Goal: Information Seeking & Learning: Check status

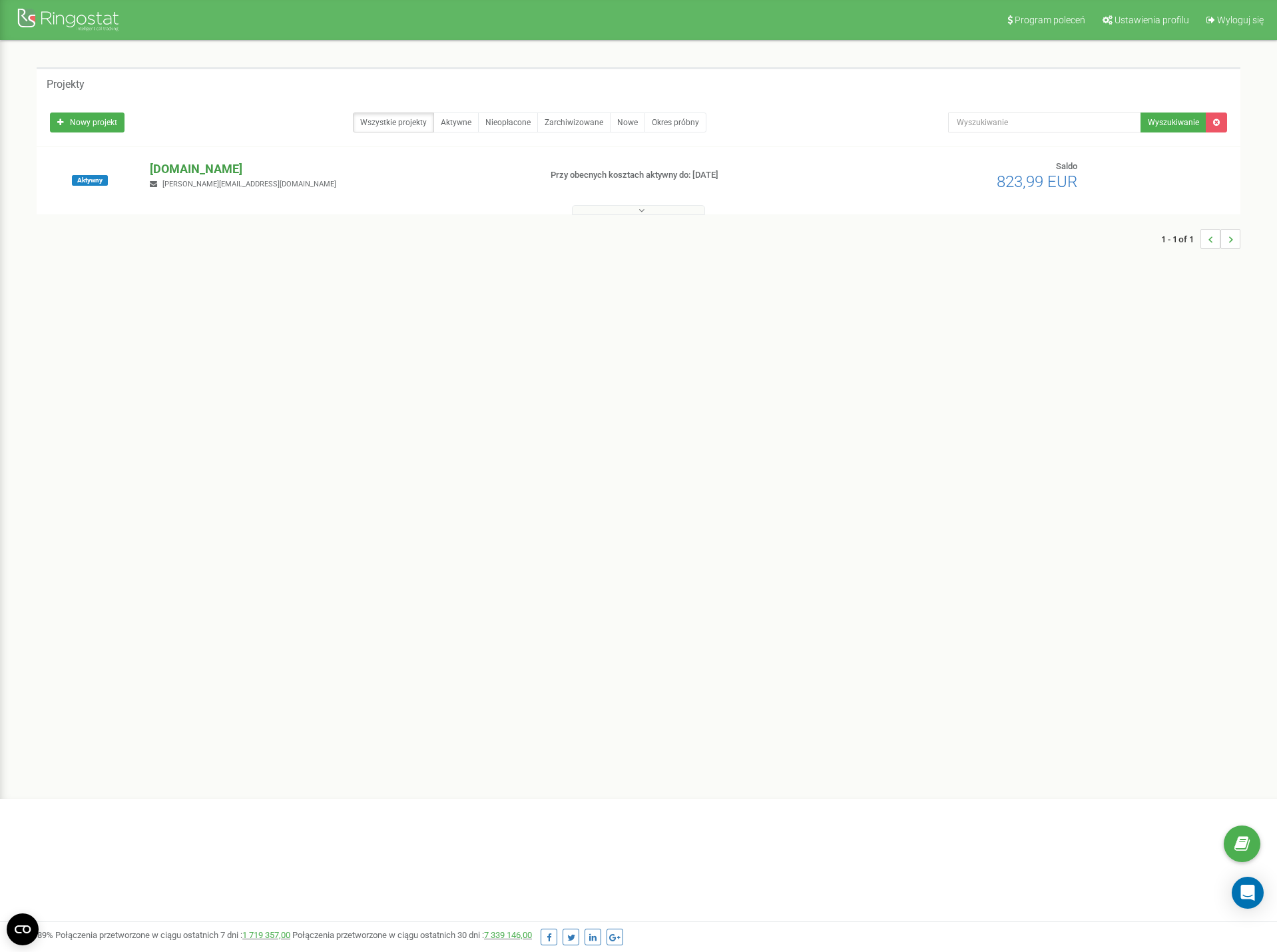
click at [210, 172] on p "[DOMAIN_NAME]" at bounding box center [338, 169] width 379 height 17
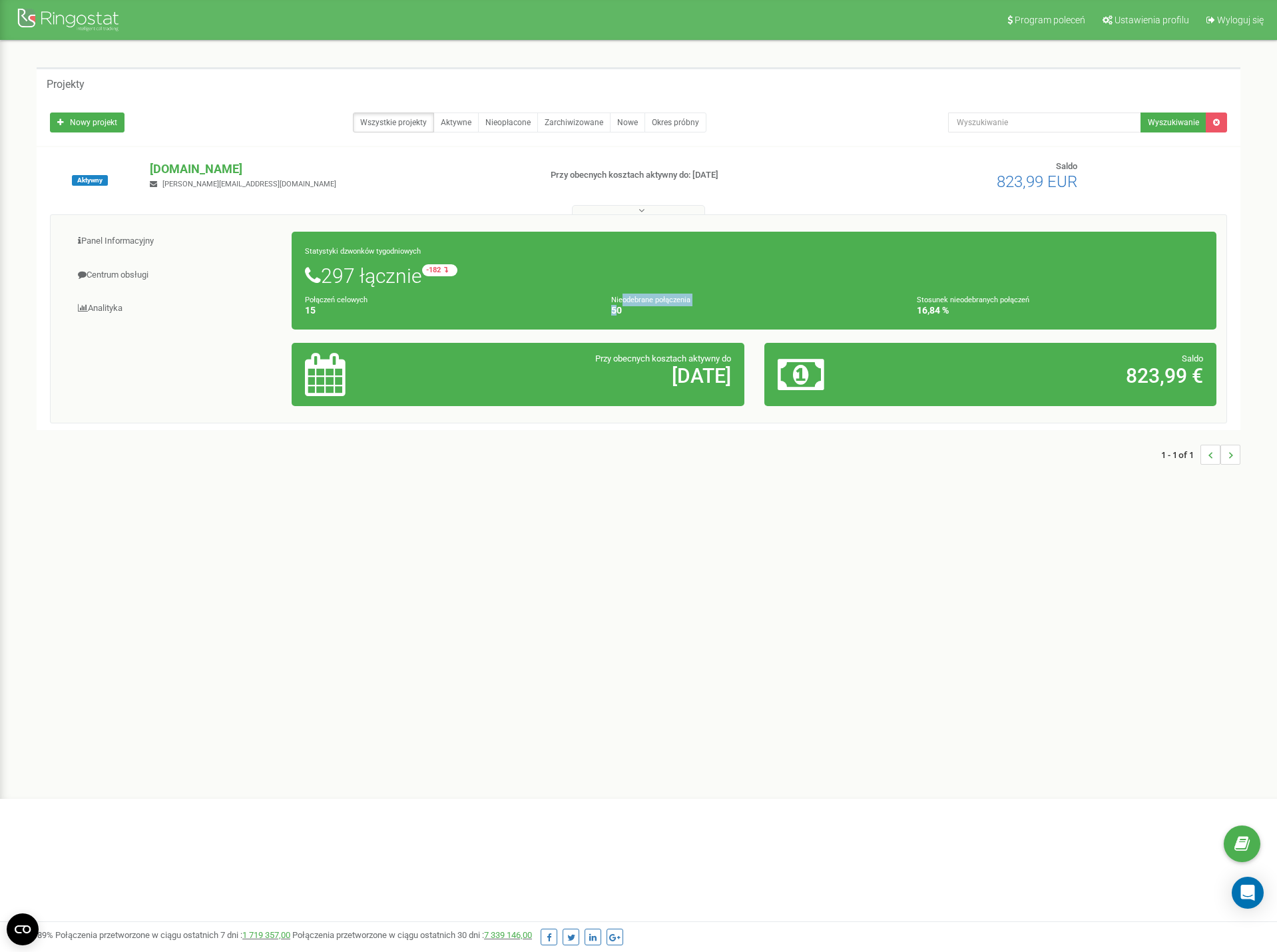
drag, startPoint x: 614, startPoint y: 311, endPoint x: 621, endPoint y: 304, distance: 9.9
click at [621, 304] on div "Nieodebrane połączenia 50" at bounding box center [755, 305] width 306 height 22
click at [623, 304] on small "Nieodebrane połączenia" at bounding box center [651, 300] width 80 height 9
click at [646, 315] on h4 "50" at bounding box center [754, 310] width 286 height 10
drag, startPoint x: 994, startPoint y: 309, endPoint x: 894, endPoint y: 308, distance: 100.0
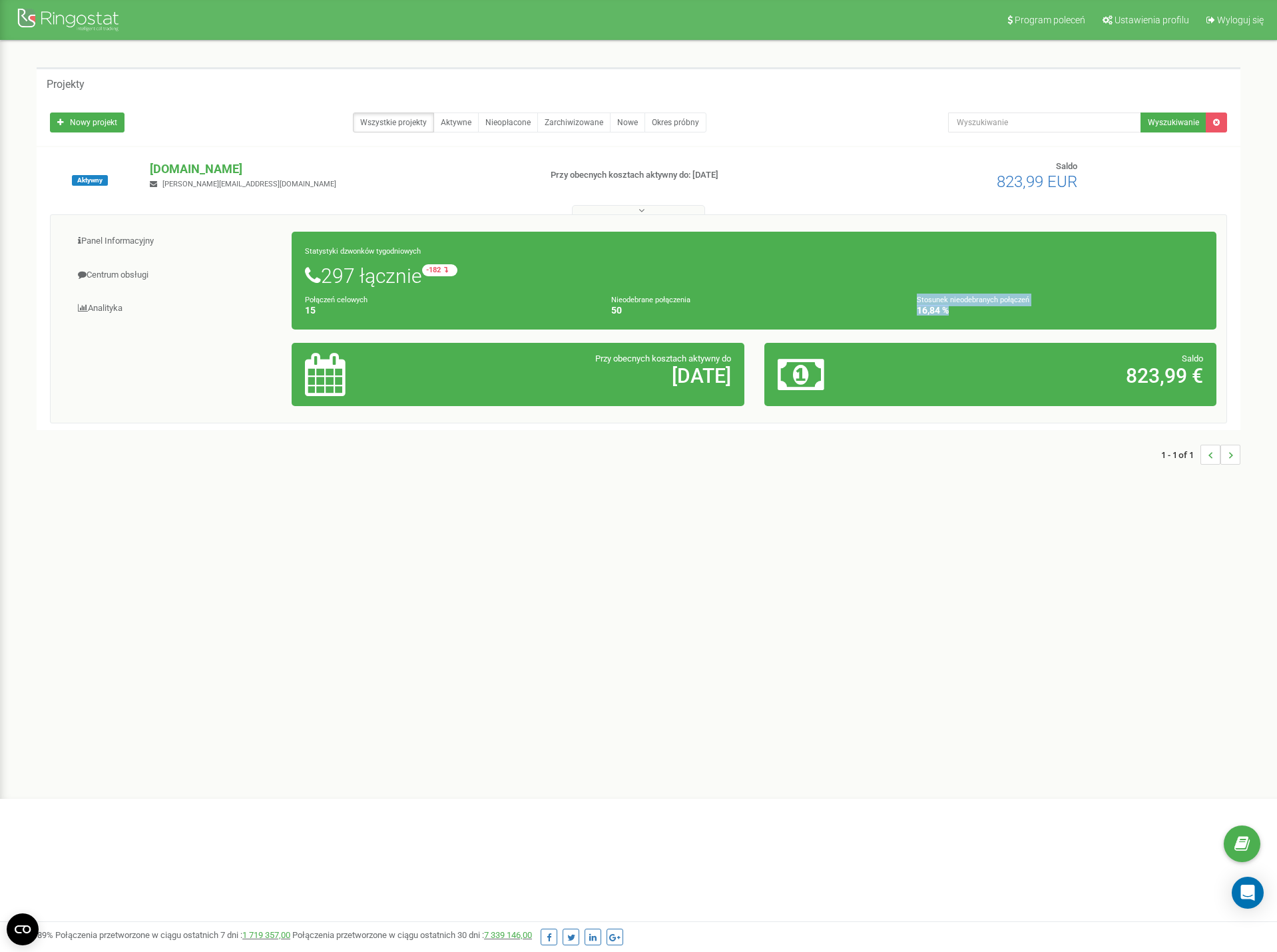
click at [894, 308] on div "Połączeń celowych 15 Nieodebrane połączenia 50 Stosunek nieodebranych połączeń …" at bounding box center [754, 305] width 919 height 22
click at [894, 308] on h4 "50" at bounding box center [754, 310] width 286 height 10
drag, startPoint x: 331, startPoint y: 285, endPoint x: 338, endPoint y: 286, distance: 7.1
click at [338, 286] on h1 "297 łącznie -182 względem zeszłego tygodnia" at bounding box center [754, 275] width 898 height 22
drag, startPoint x: 339, startPoint y: 251, endPoint x: 378, endPoint y: 254, distance: 39.1
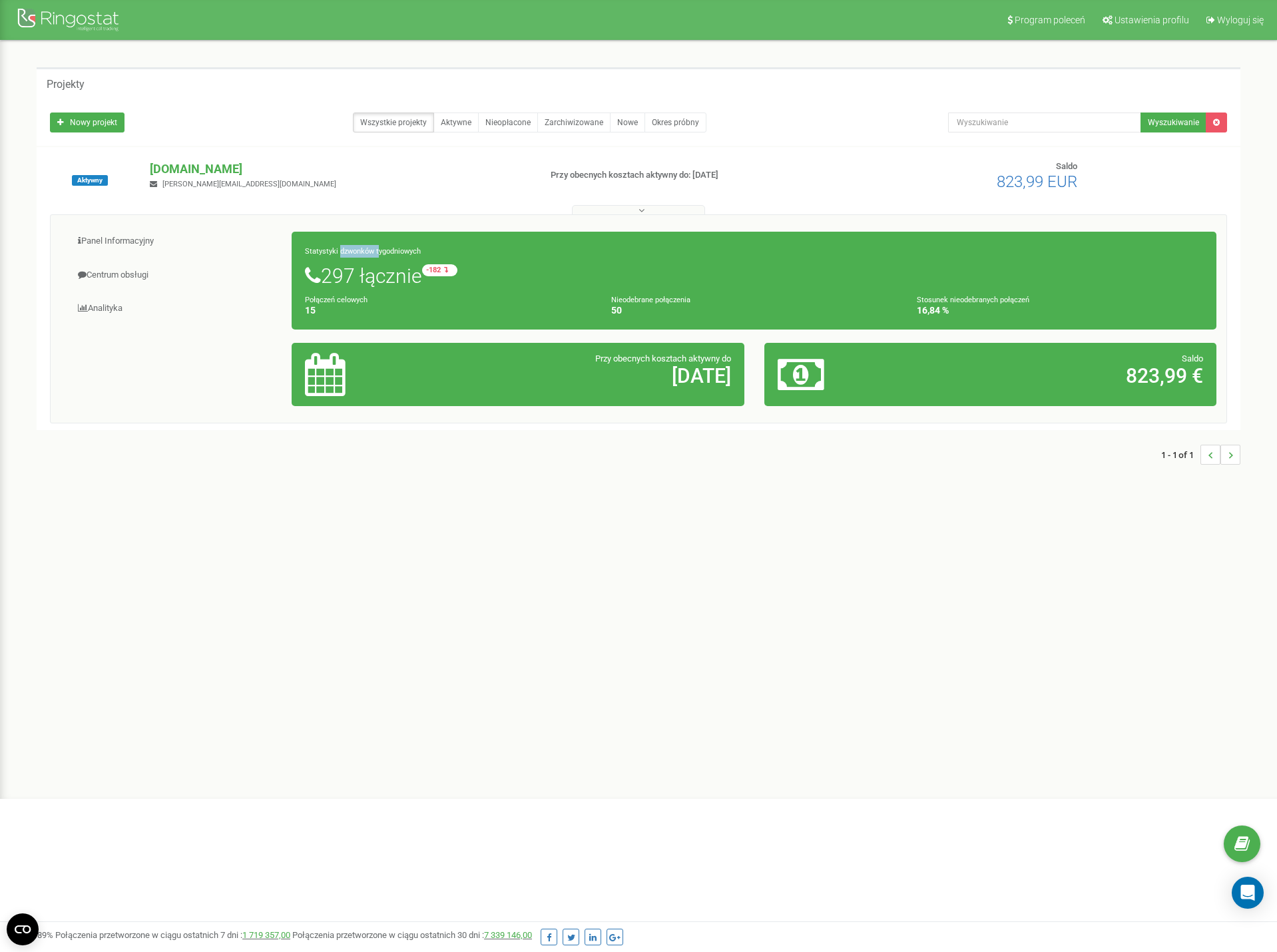
click at [378, 254] on small "Statystyki dzwonków tygodniowych" at bounding box center [363, 251] width 116 height 9
click at [120, 280] on link "Centrum obsługi" at bounding box center [176, 275] width 232 height 33
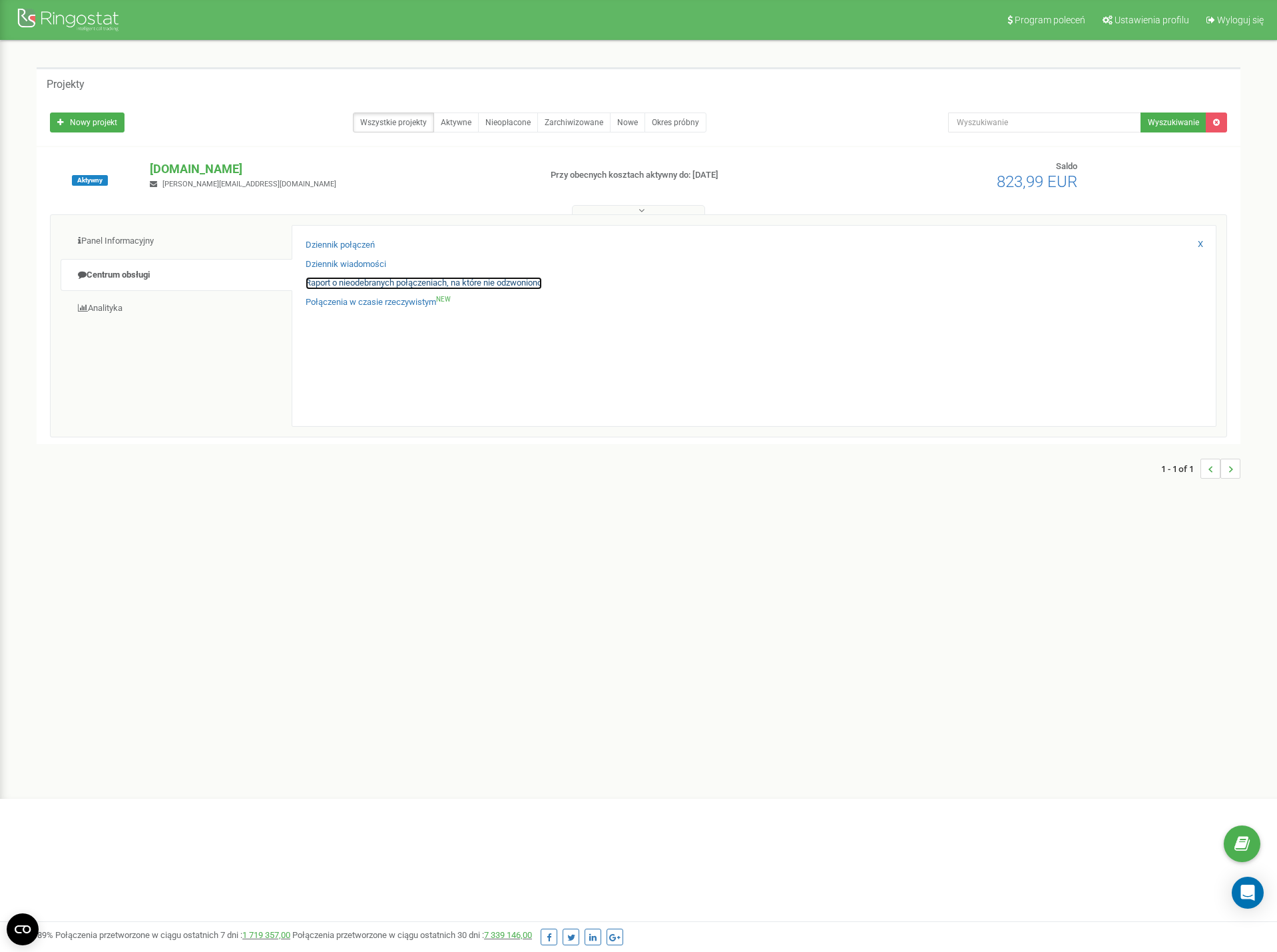
click at [389, 283] on link "Raport o nieodebranych połączeniach, na które nie odzwoniono" at bounding box center [424, 283] width 237 height 13
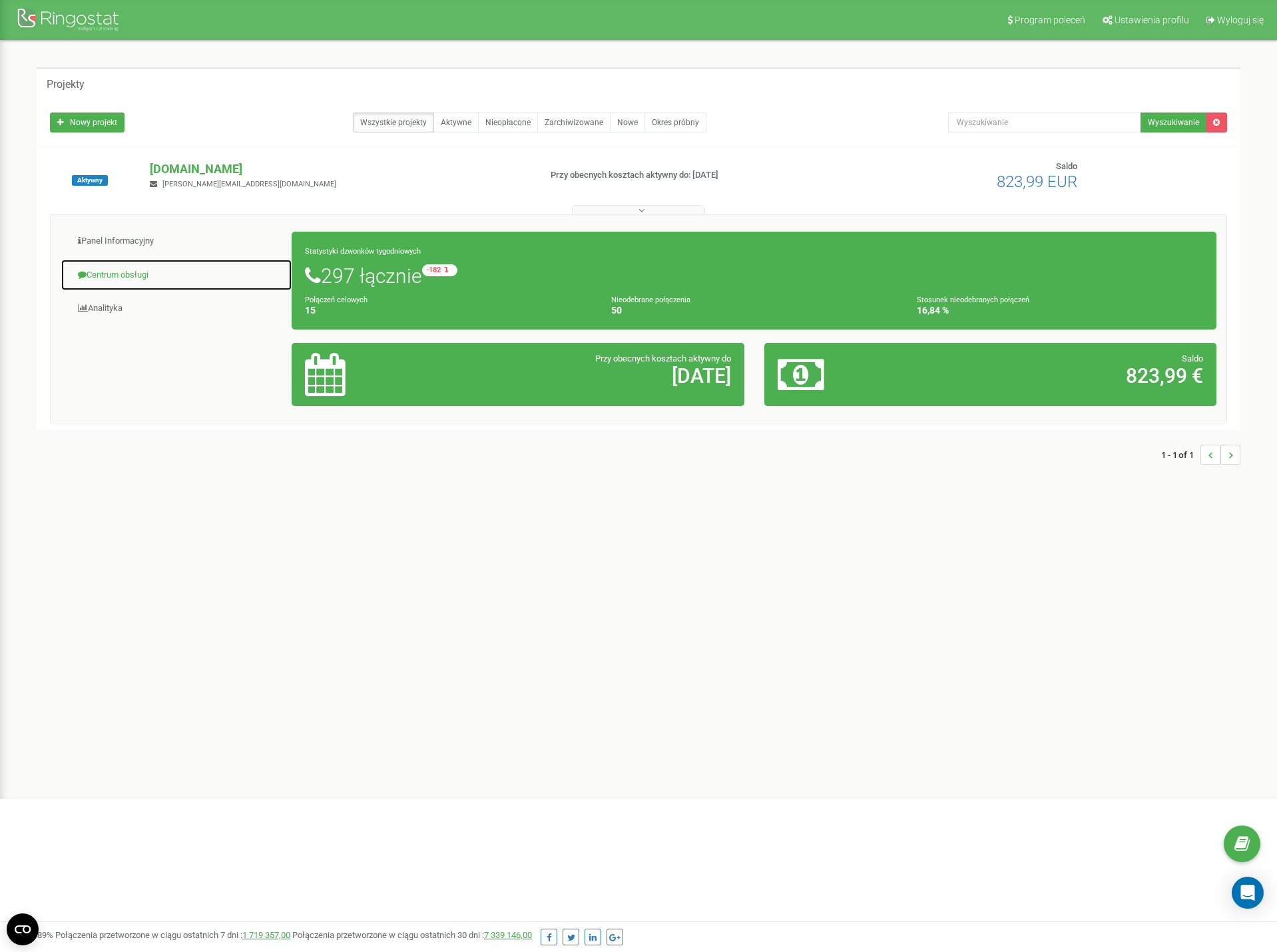
click at [161, 274] on link "Centrum obsługi" at bounding box center [176, 275] width 232 height 33
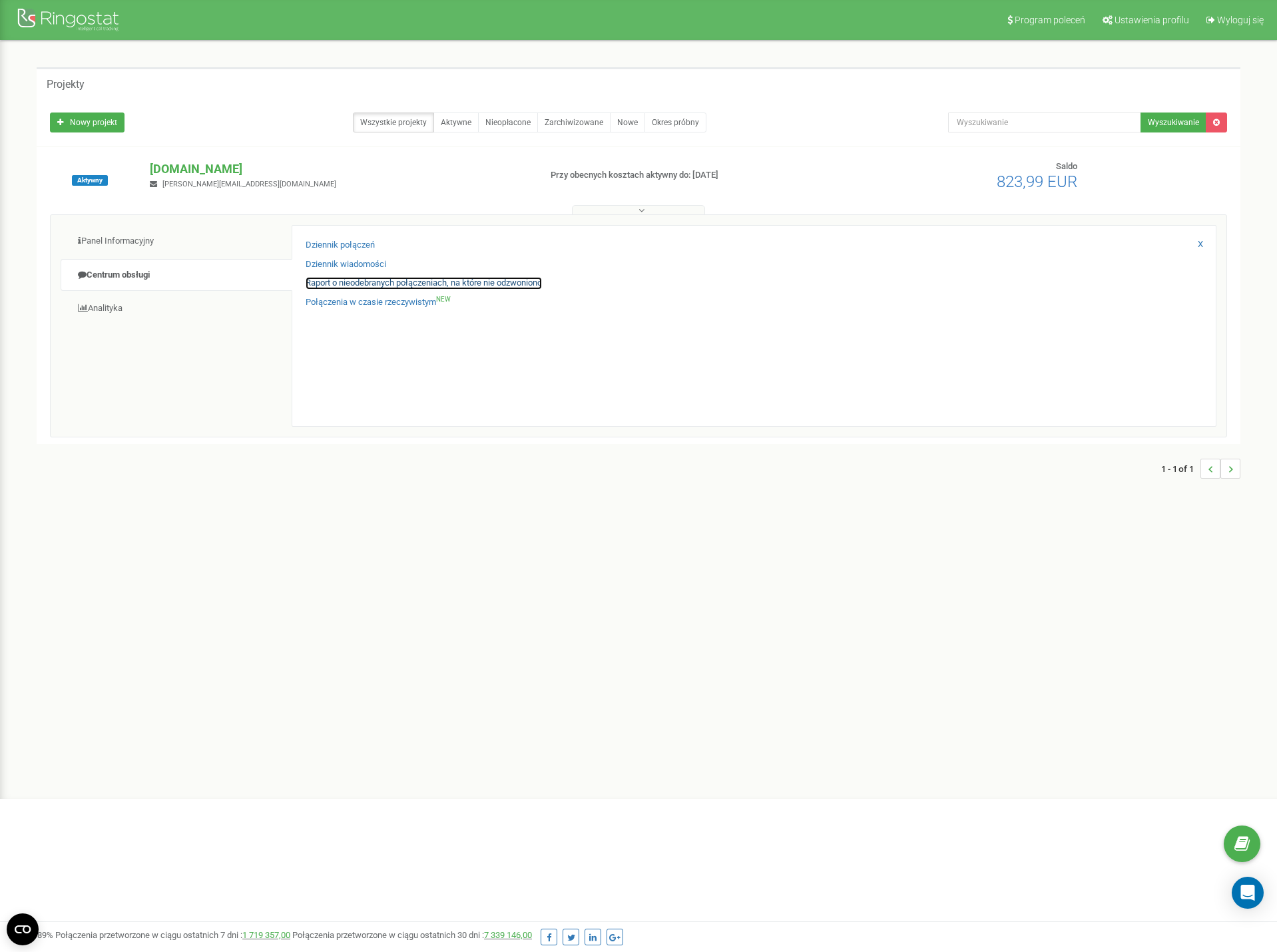
click at [386, 277] on link "Raport o nieodebranych połączeniach, na które nie odzwoniono" at bounding box center [424, 283] width 237 height 13
click at [182, 168] on p "[DOMAIN_NAME]" at bounding box center [338, 169] width 379 height 17
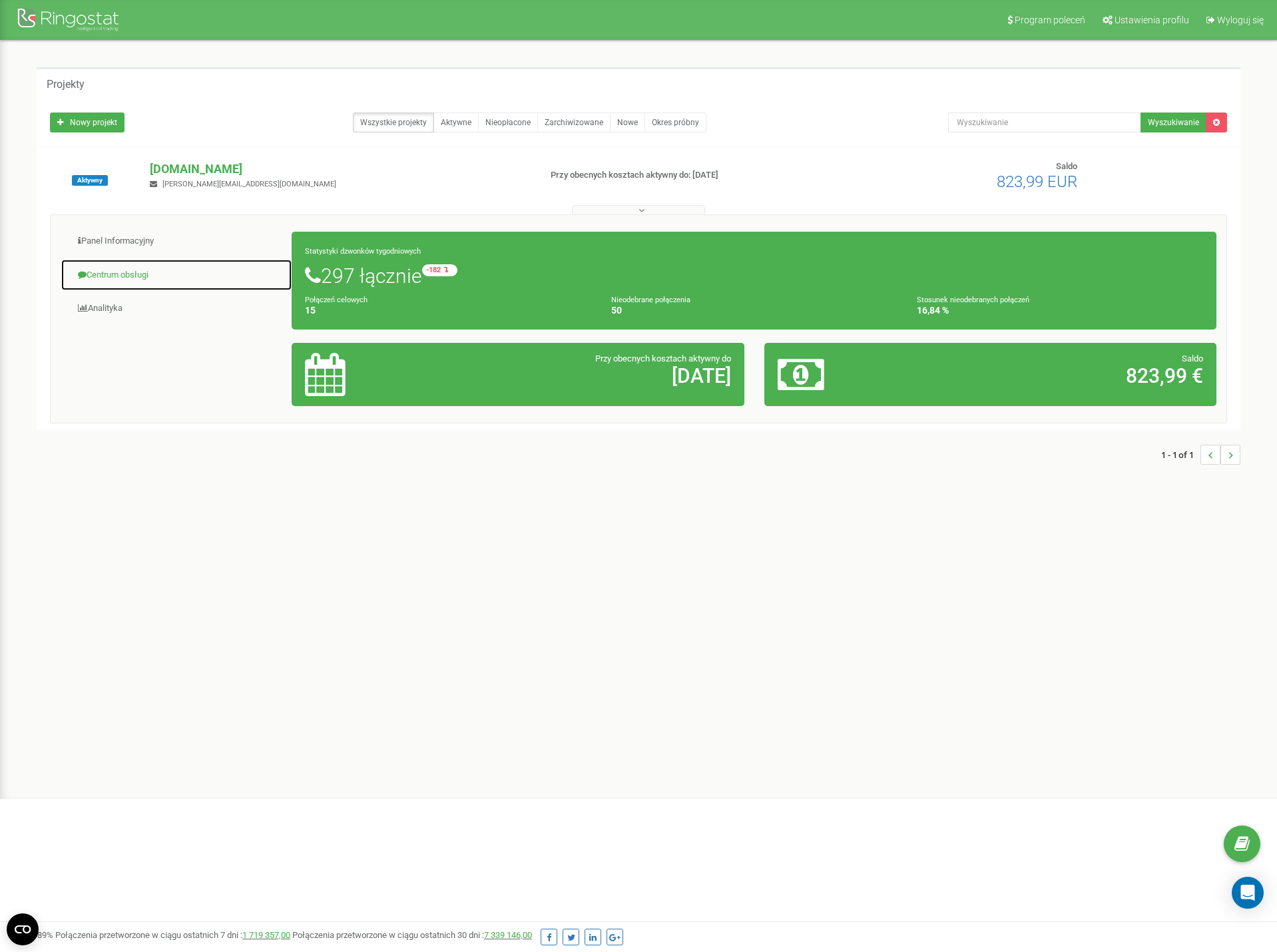
click at [135, 279] on link "Centrum obsługi" at bounding box center [176, 275] width 232 height 33
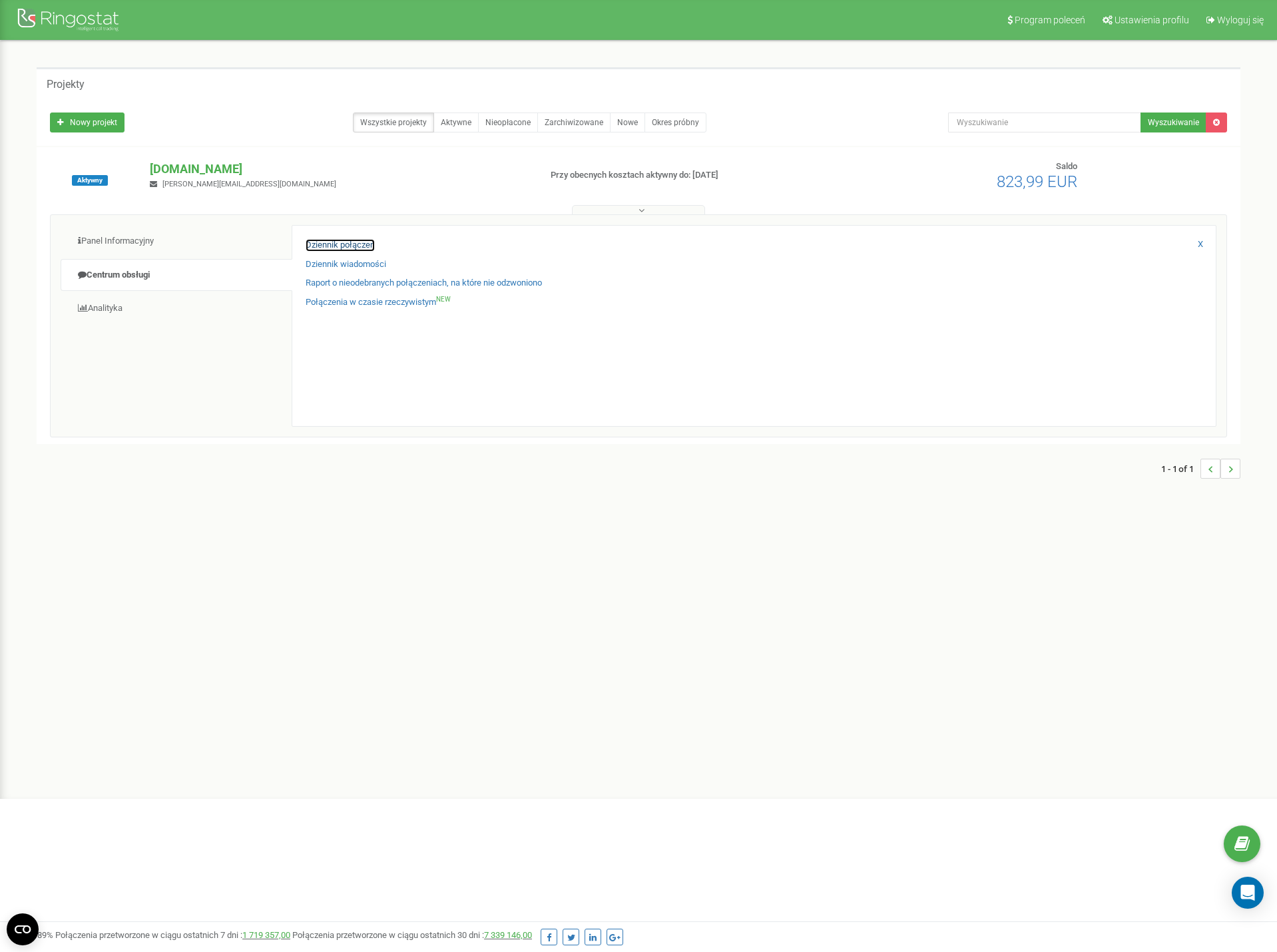
click at [306, 245] on link "Dziennik połączeń" at bounding box center [340, 245] width 69 height 13
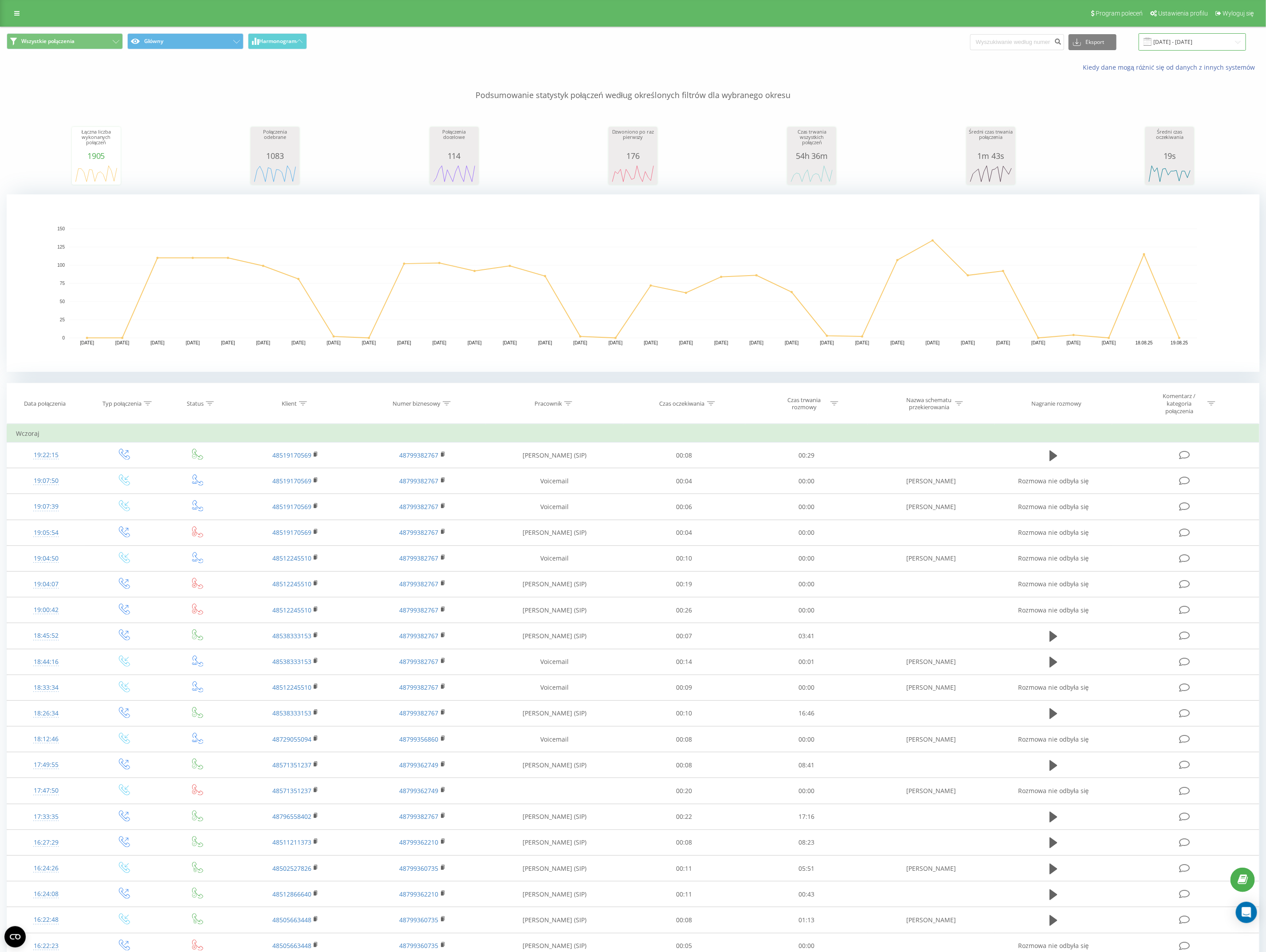
click at [1194, 41] on input "[DATE] - [DATE]" at bounding box center [1192, 42] width 108 height 17
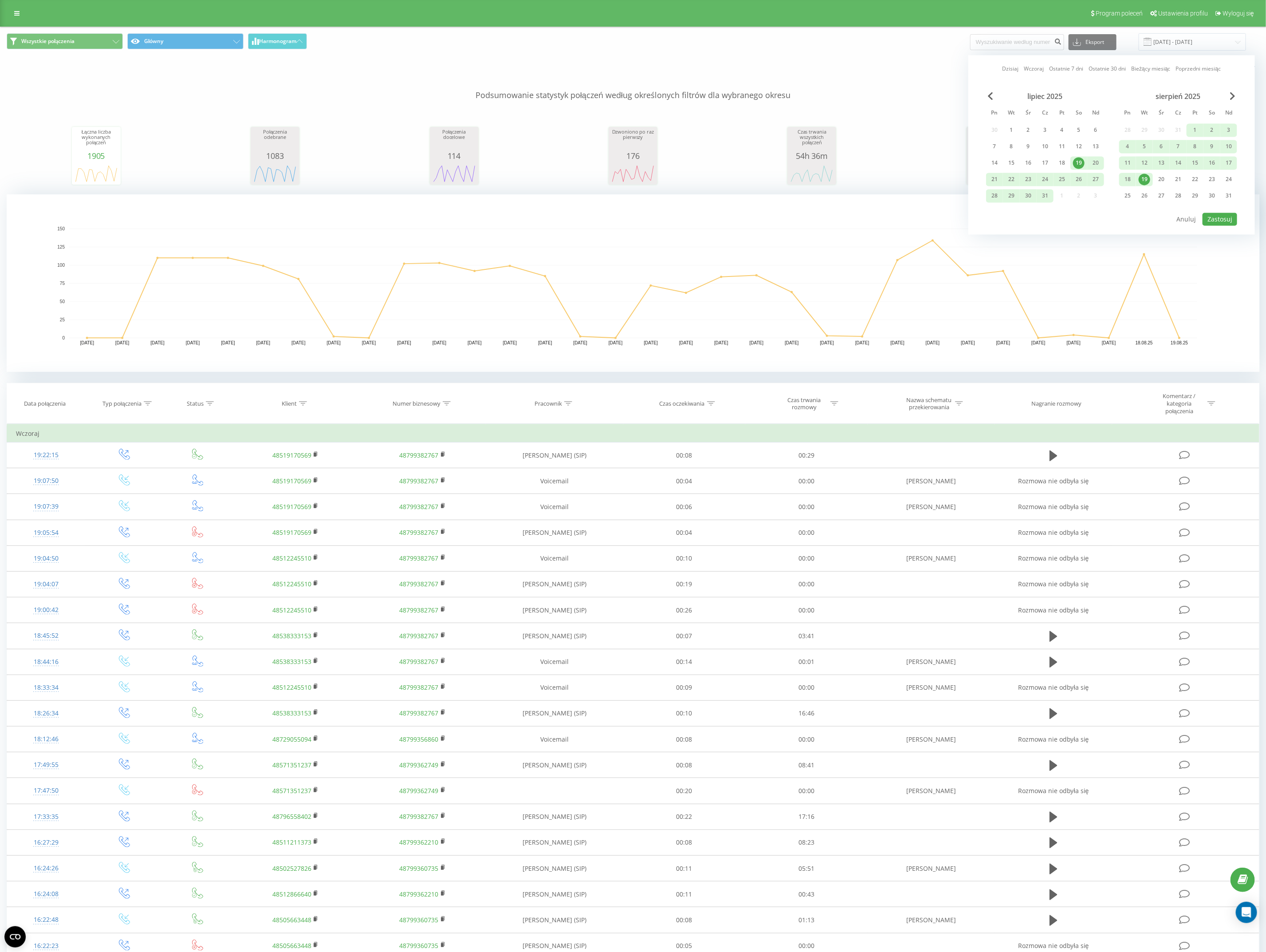
click at [1143, 179] on div "19" at bounding box center [1144, 179] width 11 height 11
click at [1240, 227] on div "Dzisiaj Wczoraj Ostatnie 7 dni Ostatnie 30 dni Bieżący miesiąc Poprzedni miesią…" at bounding box center [1112, 145] width 286 height 179
click at [1232, 220] on button "Zastosuj" at bounding box center [1220, 220] width 35 height 13
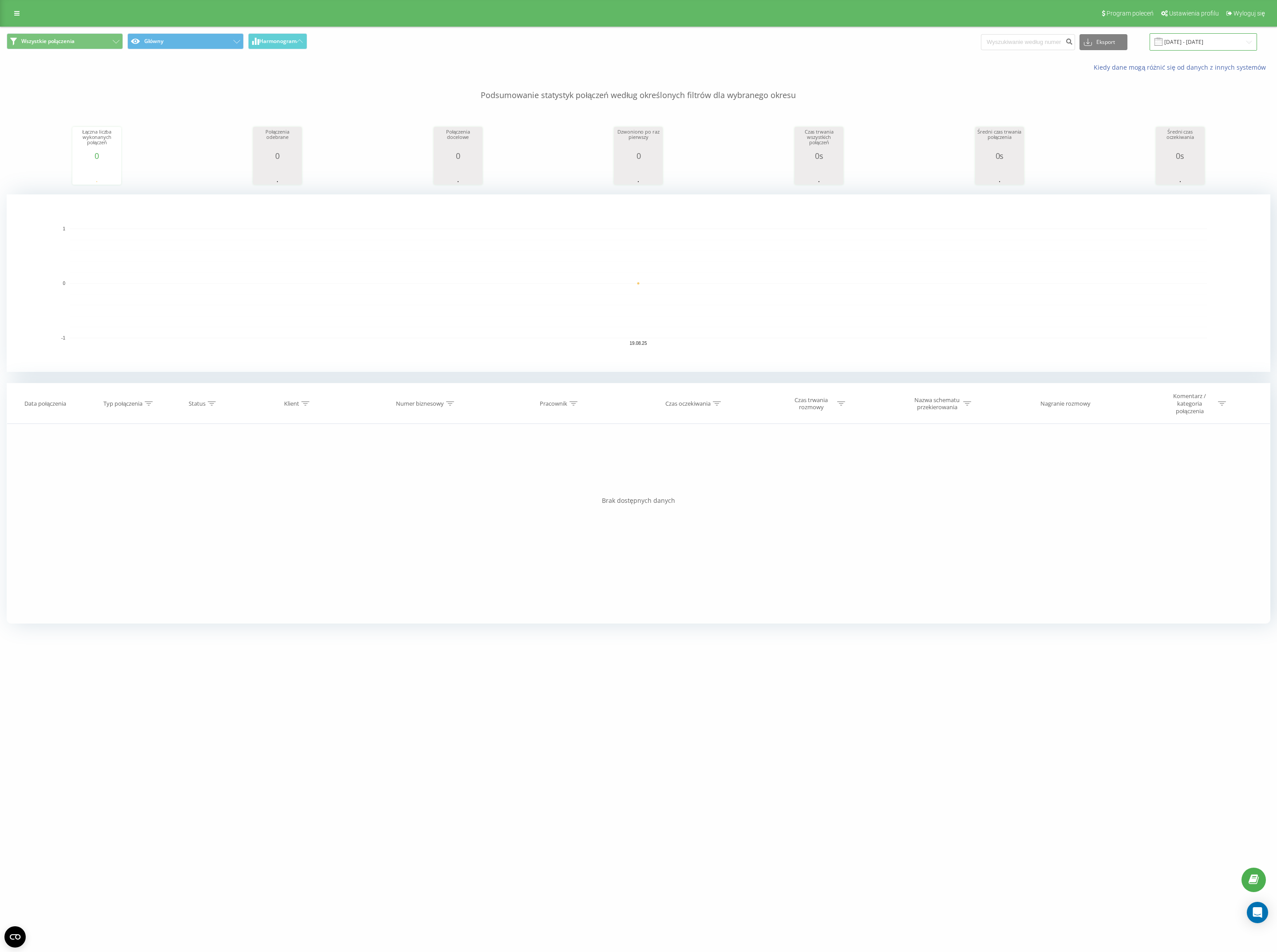
click at [1219, 41] on input "19.08.2025 - 19.08.2025" at bounding box center [1203, 42] width 108 height 17
click at [996, 176] on div "Dzisiaj Wczoraj Ostatnie 7 dni Ostatnie 30 dni Bieżący miesiąc Poprzedni miesią…" at bounding box center [1122, 145] width 287 height 179
click at [1001, 176] on div "18" at bounding box center [1005, 179] width 11 height 11
click at [1219, 208] on div "sierpień 2025 Pn Wt Śr Cz Pt So Nd 28 29 30 31 1 2 3 4 5 6 7 8 9 10 11 12 13 14…" at bounding box center [1122, 152] width 251 height 120
click at [1222, 213] on button "Zastosuj" at bounding box center [1231, 220] width 35 height 13
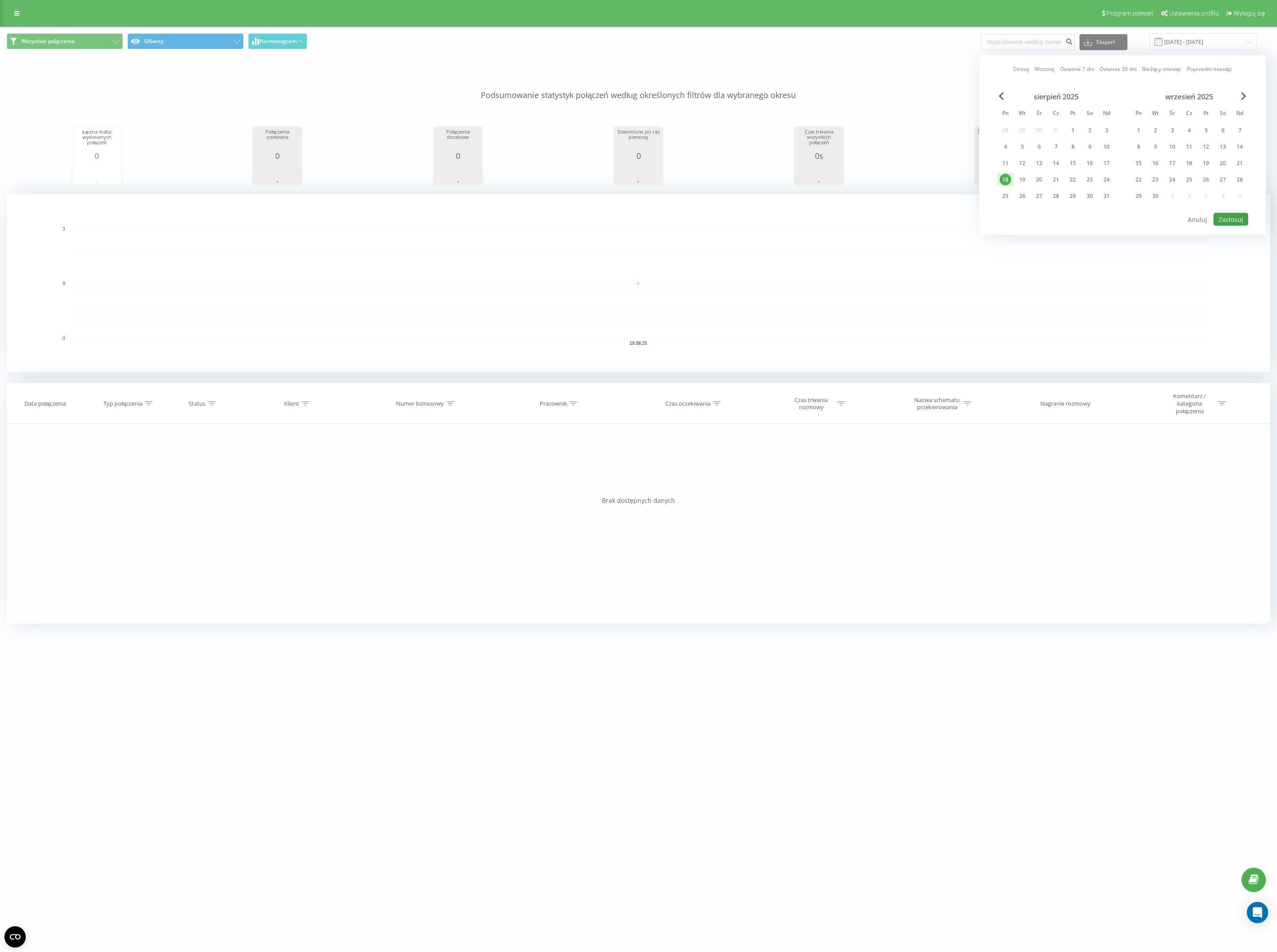
type input "18.08.2025 - 18.08.2025"
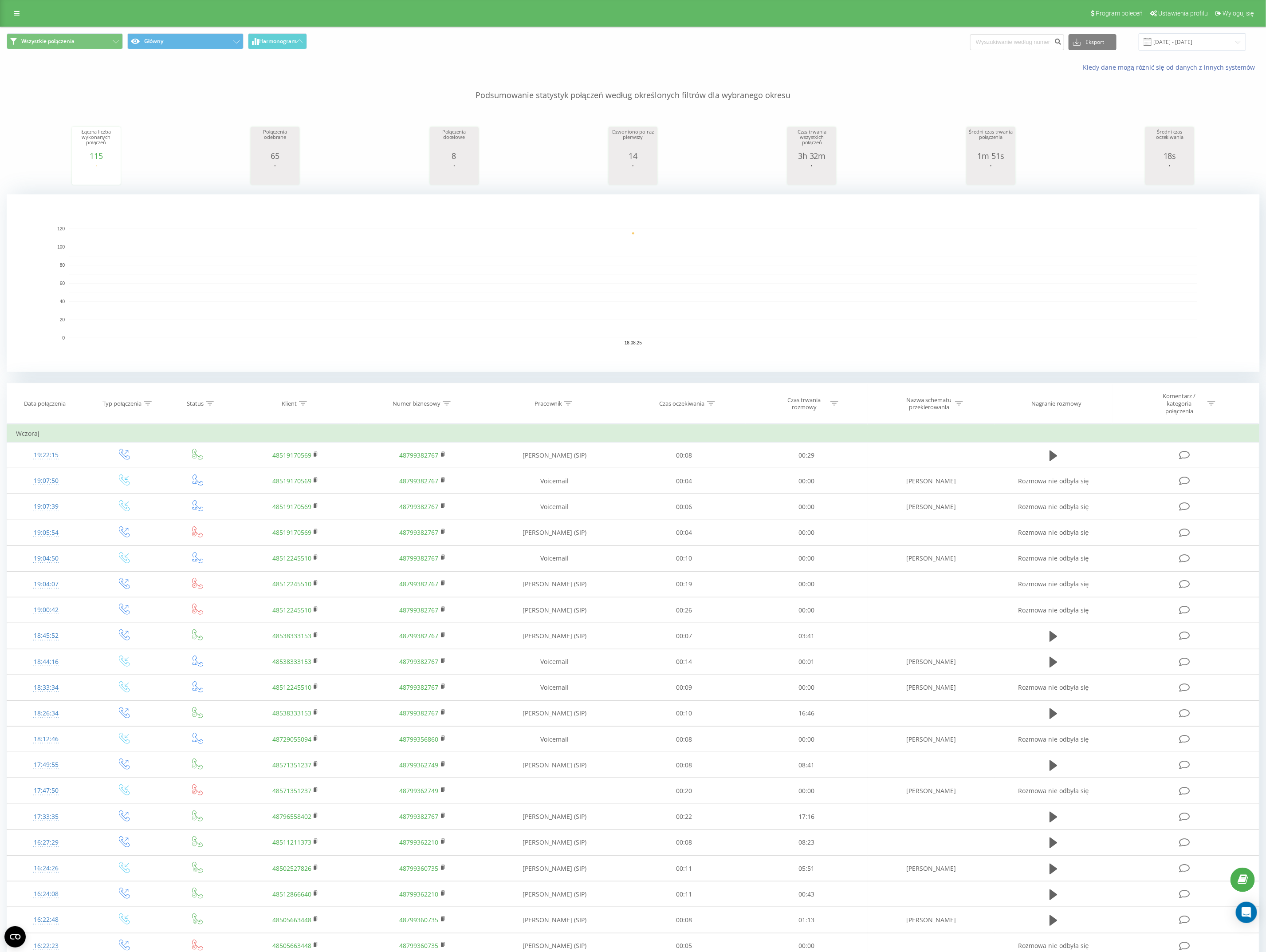
click at [573, 406] on div "Pracownik" at bounding box center [554, 403] width 137 height 7
click at [537, 479] on input "text" at bounding box center [555, 471] width 78 height 15
type input "Adrian"
click at [579, 492] on span "OK" at bounding box center [574, 488] width 25 height 14
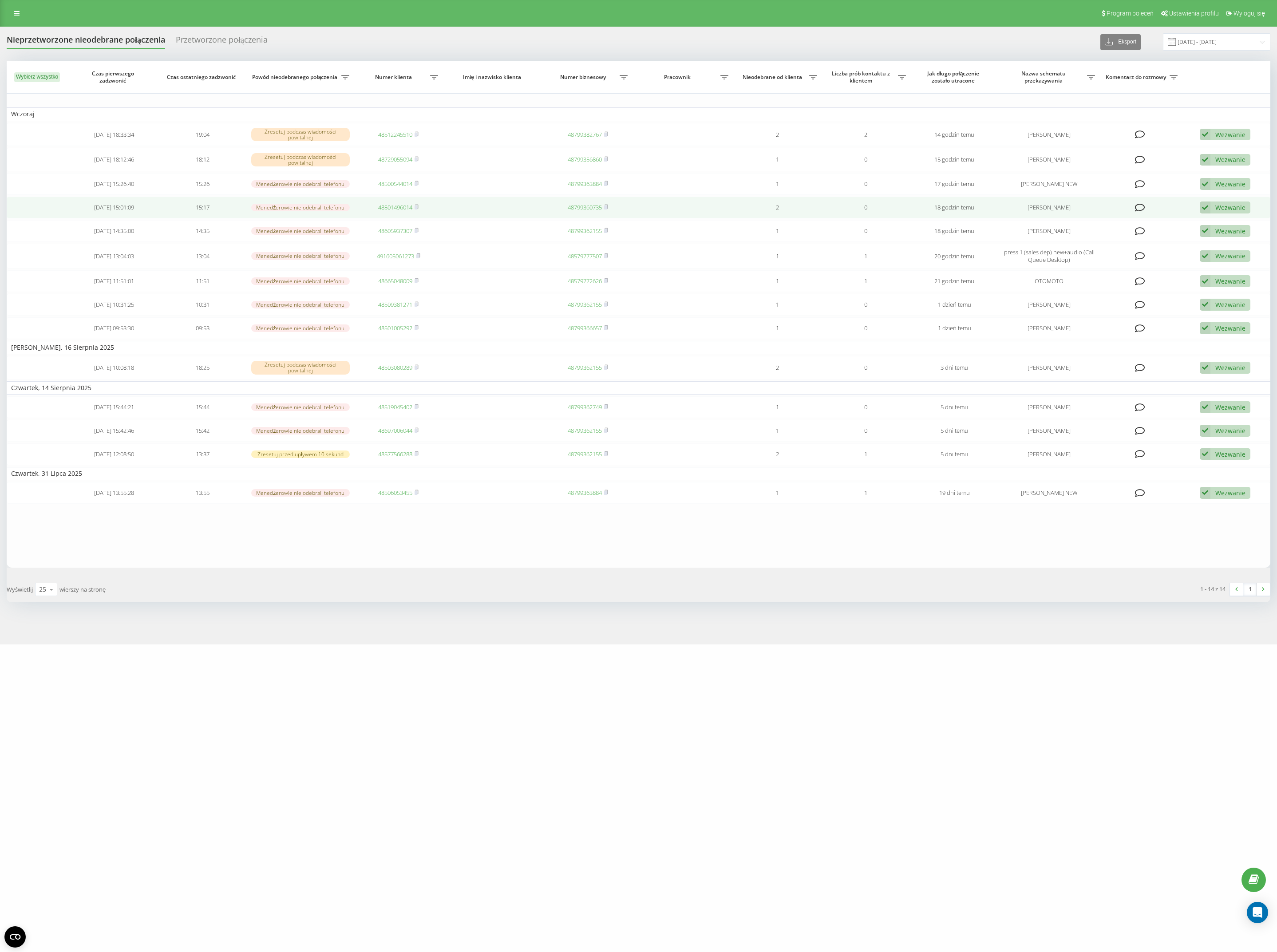
click at [424, 208] on td "48501496014" at bounding box center [399, 208] width 88 height 22
click at [413, 208] on span "48501496014" at bounding box center [398, 207] width 40 height 8
click at [418, 206] on icon at bounding box center [416, 207] width 4 height 5
click at [1221, 209] on div "Wezwanie" at bounding box center [1230, 207] width 30 height 8
click at [1173, 254] on span "Klient oddzwonił z innego numeru" at bounding box center [1129, 253] width 102 height 8
